Goal: Check status

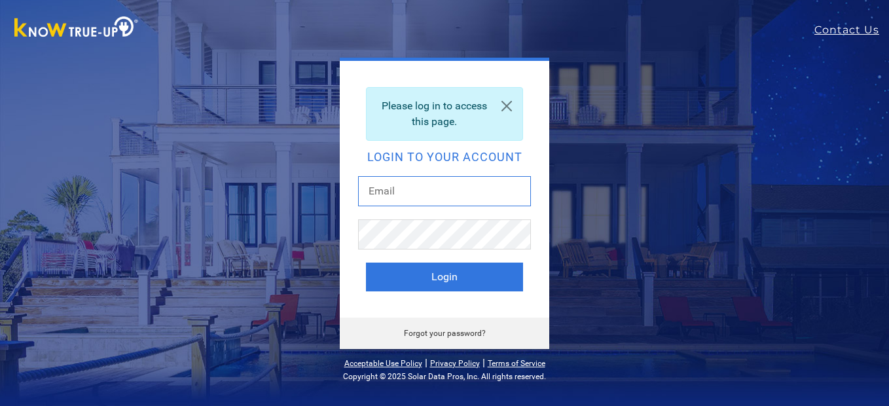
click at [435, 187] on input "text" at bounding box center [444, 191] width 173 height 30
type input "beardad@att.net"
click at [366, 263] on button "Login" at bounding box center [444, 277] width 157 height 29
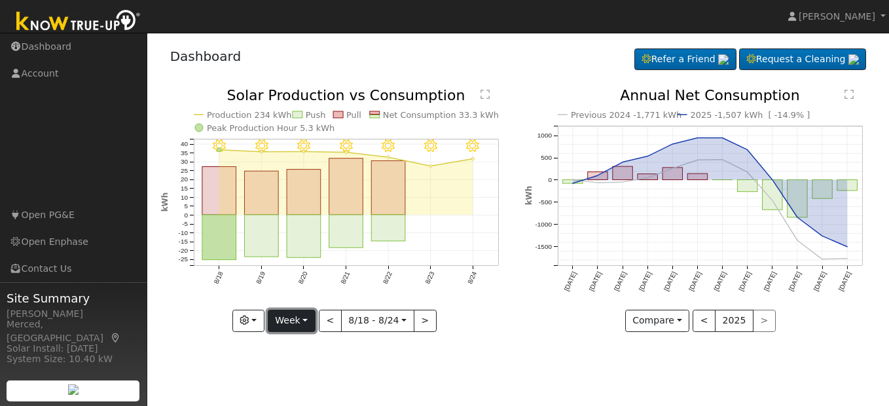
click at [290, 318] on button "Week" at bounding box center [292, 321] width 48 height 22
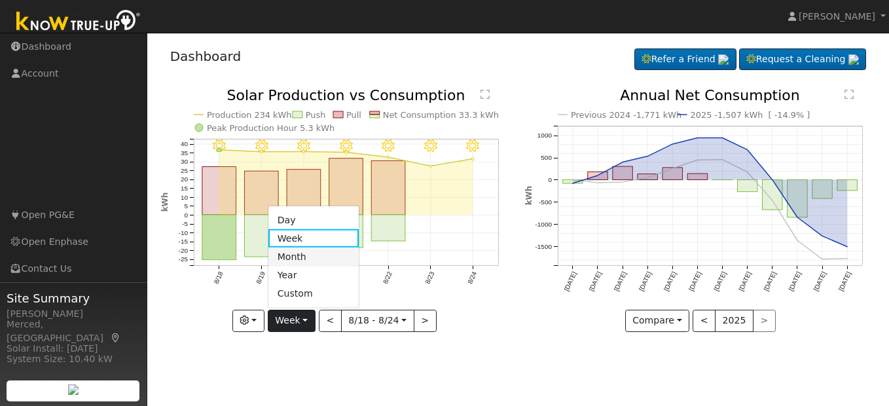
click at [295, 255] on link "Month" at bounding box center [313, 257] width 91 height 18
click at [0, 0] on div at bounding box center [0, 0] width 0 height 0
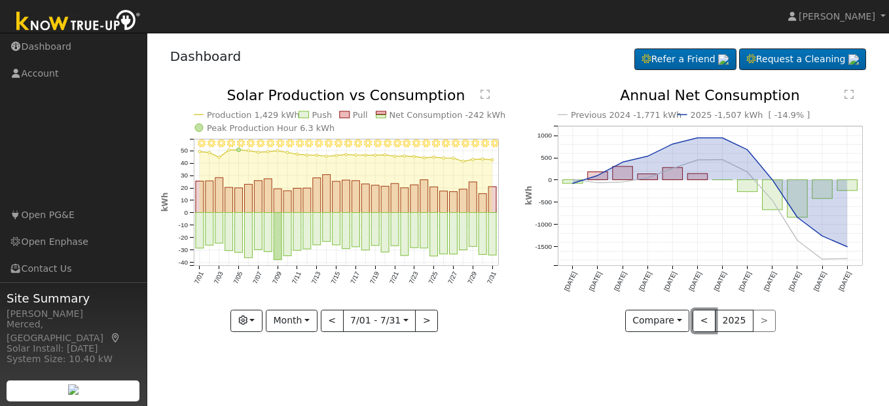
click at [703, 322] on button "<" at bounding box center [704, 321] width 23 height 22
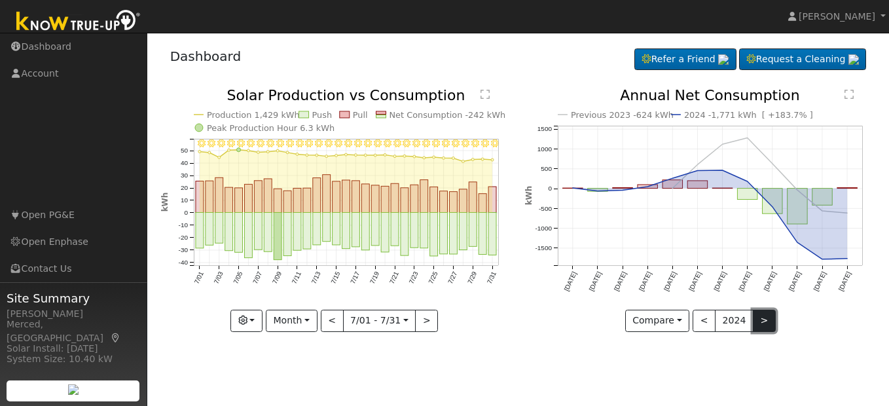
click at [762, 318] on button ">" at bounding box center [764, 321] width 23 height 22
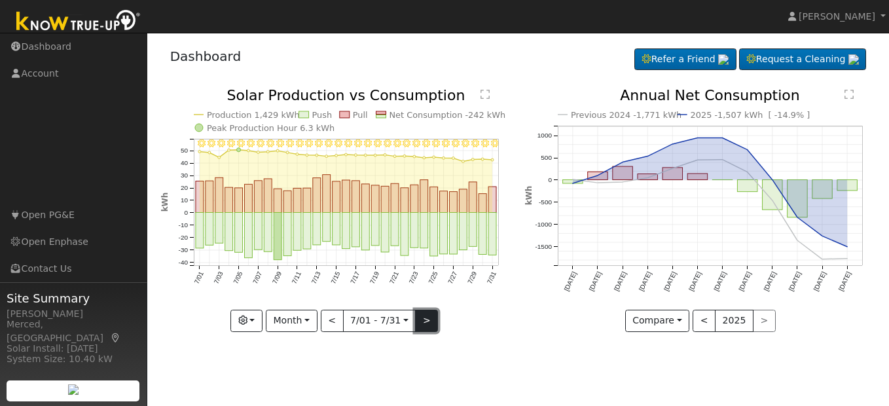
click at [423, 322] on button ">" at bounding box center [426, 321] width 23 height 22
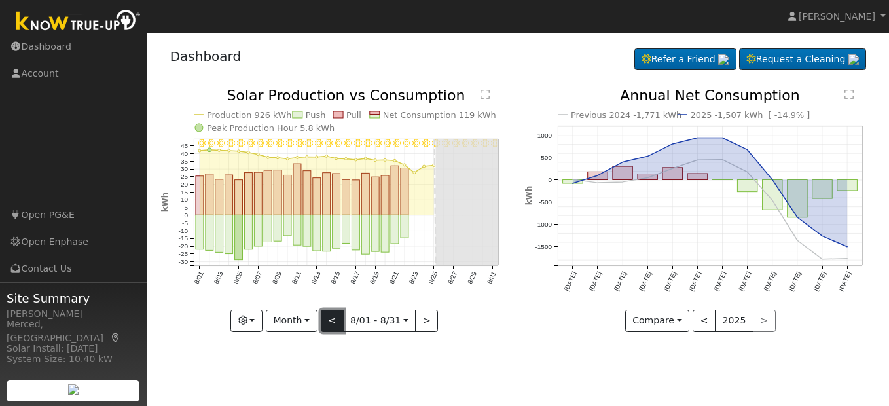
click at [341, 320] on button "<" at bounding box center [332, 321] width 23 height 22
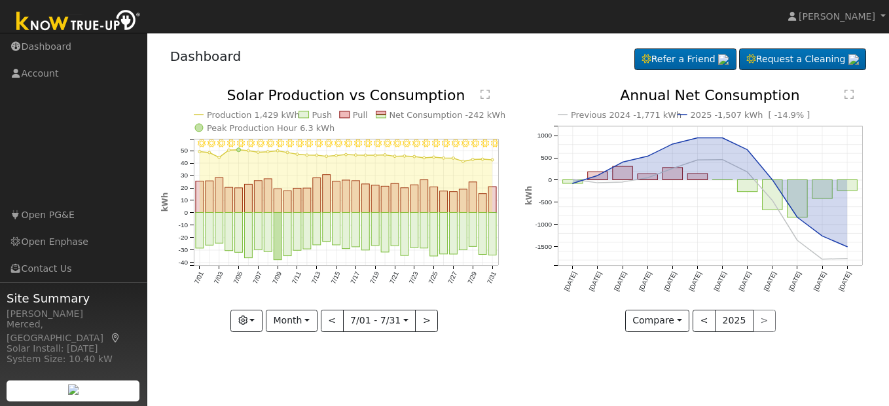
click at [760, 323] on div "< 2025 >" at bounding box center [734, 321] width 83 height 22
drag, startPoint x: 760, startPoint y: 323, endPoint x: 709, endPoint y: 325, distance: 50.5
click at [709, 325] on button "<" at bounding box center [704, 321] width 23 height 22
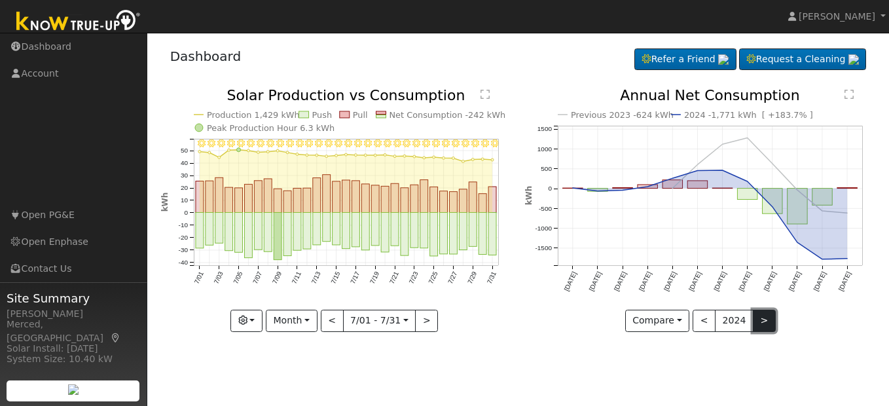
click at [765, 323] on button ">" at bounding box center [764, 321] width 23 height 22
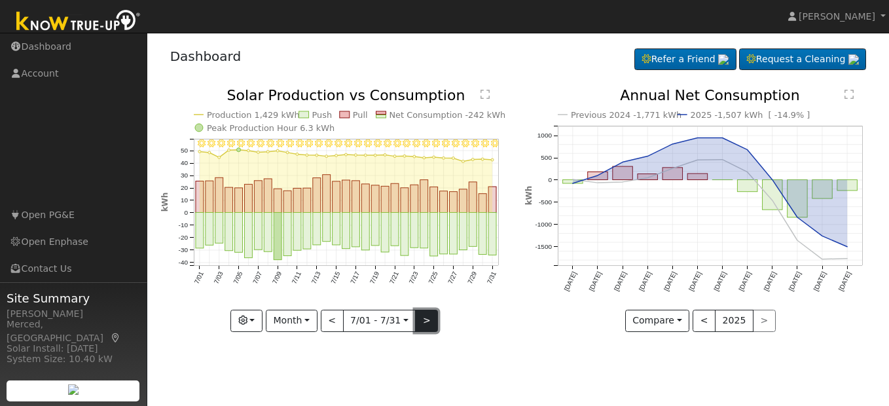
click at [430, 322] on button ">" at bounding box center [426, 321] width 23 height 22
type input "[DATE]"
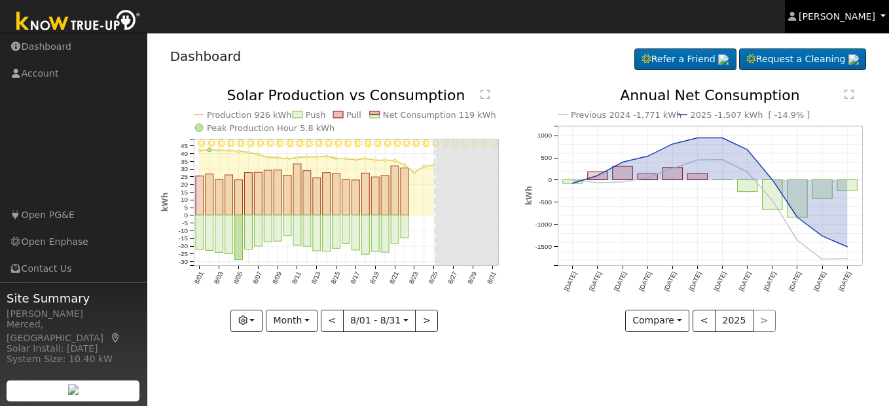
click at [840, 16] on span "[PERSON_NAME]" at bounding box center [837, 16] width 77 height 10
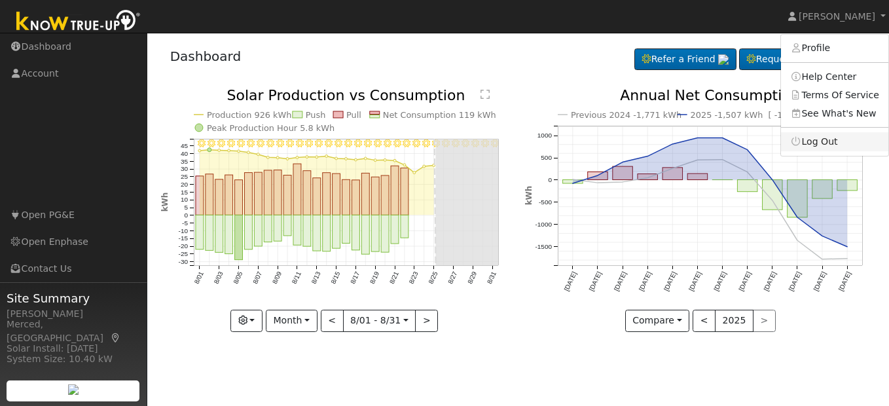
click at [833, 143] on link "Log Out" at bounding box center [834, 141] width 107 height 18
